Goal: Task Accomplishment & Management: Complete application form

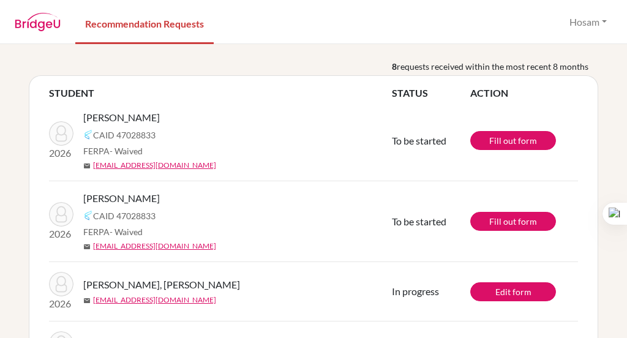
scroll to position [35, 0]
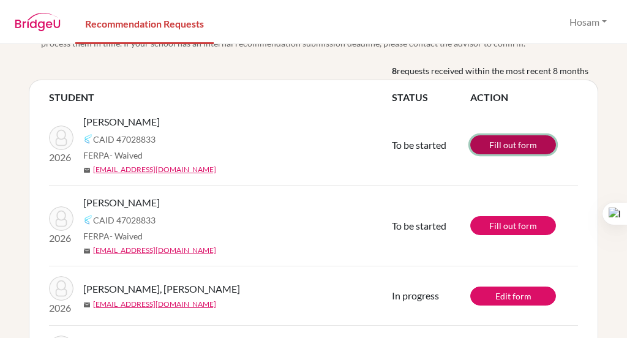
click at [496, 147] on link "Fill out form" at bounding box center [513, 144] width 86 height 19
drag, startPoint x: 157, startPoint y: 125, endPoint x: 85, endPoint y: 124, distance: 72.2
click at [85, 124] on div "[PERSON_NAME]" at bounding box center [242, 121] width 318 height 15
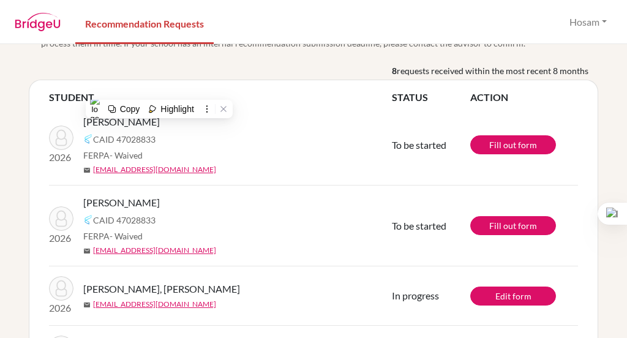
copy span "[PERSON_NAME]"
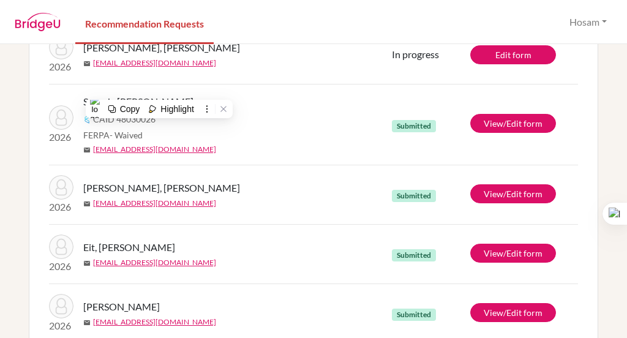
scroll to position [334, 0]
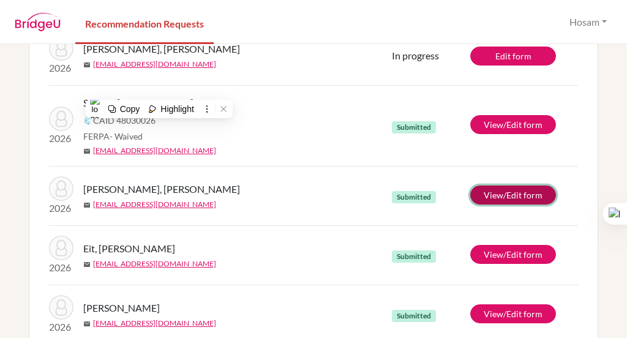
click at [486, 192] on link "View/Edit form" at bounding box center [513, 194] width 86 height 19
click at [496, 196] on link "View/Edit form" at bounding box center [513, 194] width 86 height 19
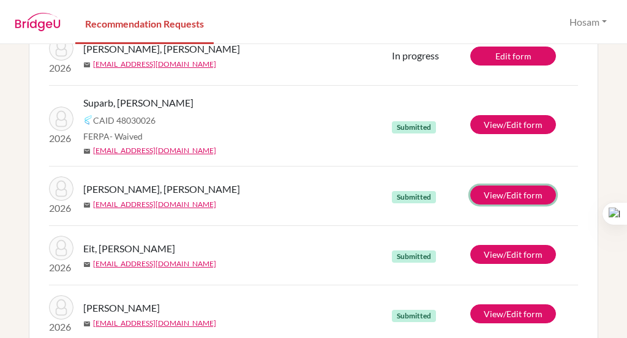
scroll to position [0, 0]
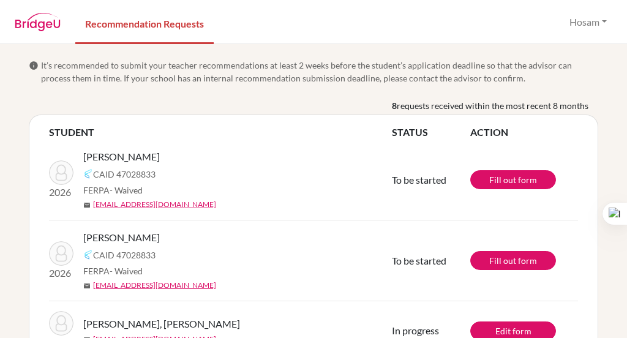
drag, startPoint x: 157, startPoint y: 155, endPoint x: 95, endPoint y: 149, distance: 62.7
click at [95, 149] on div "[PERSON_NAME]" at bounding box center [242, 156] width 318 height 15
copy span "[PERSON_NAME]"
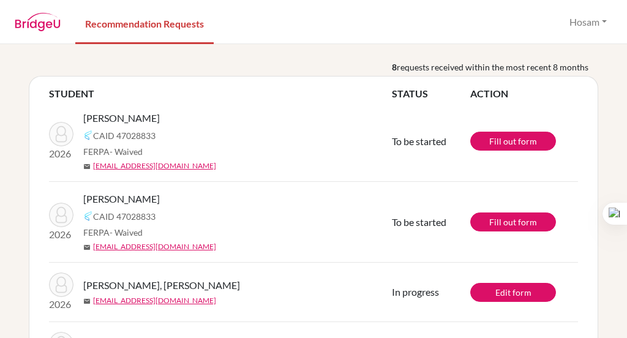
scroll to position [37, 0]
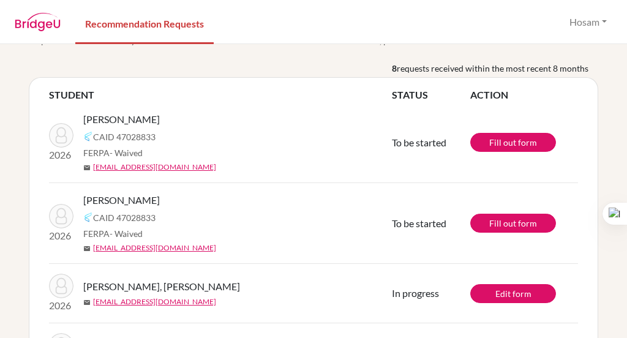
click at [348, 205] on div "[PERSON_NAME]" at bounding box center [242, 200] width 318 height 15
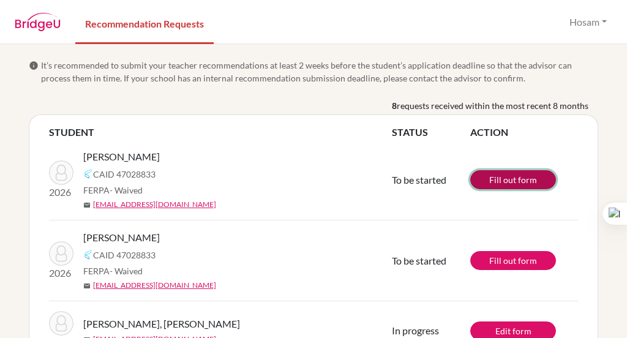
click at [518, 181] on link "Fill out form" at bounding box center [513, 179] width 86 height 19
